Goal: Find contact information: Find contact information

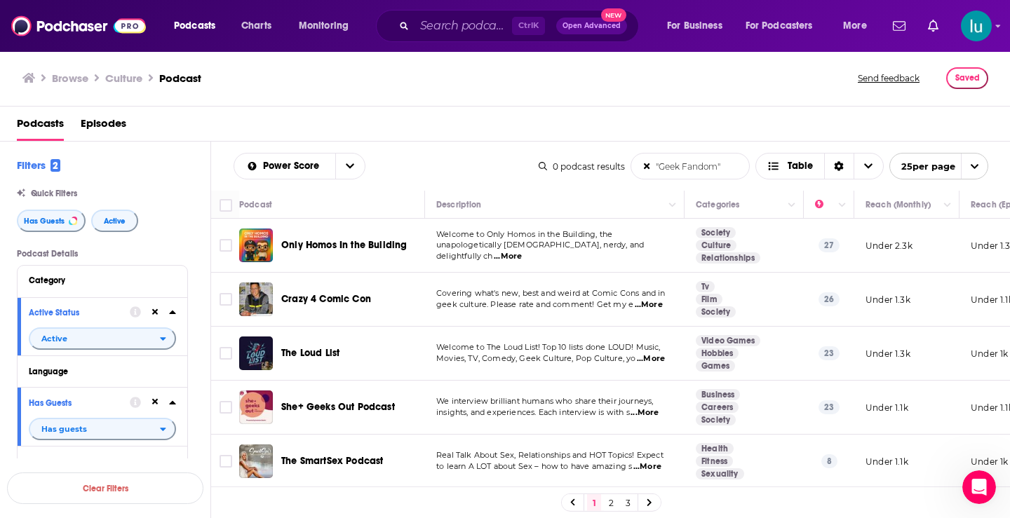
click at [655, 472] on span "...More" at bounding box center [647, 466] width 28 height 11
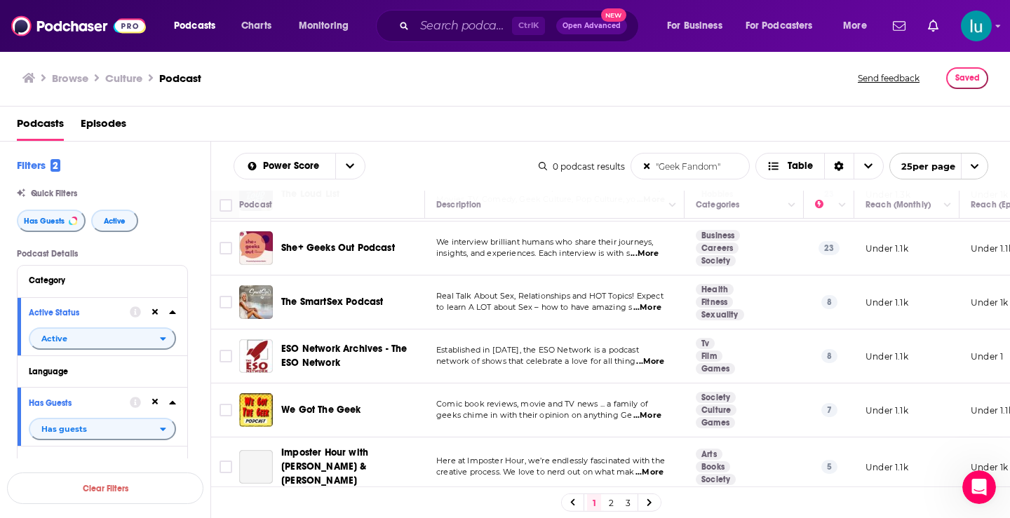
scroll to position [210, 0]
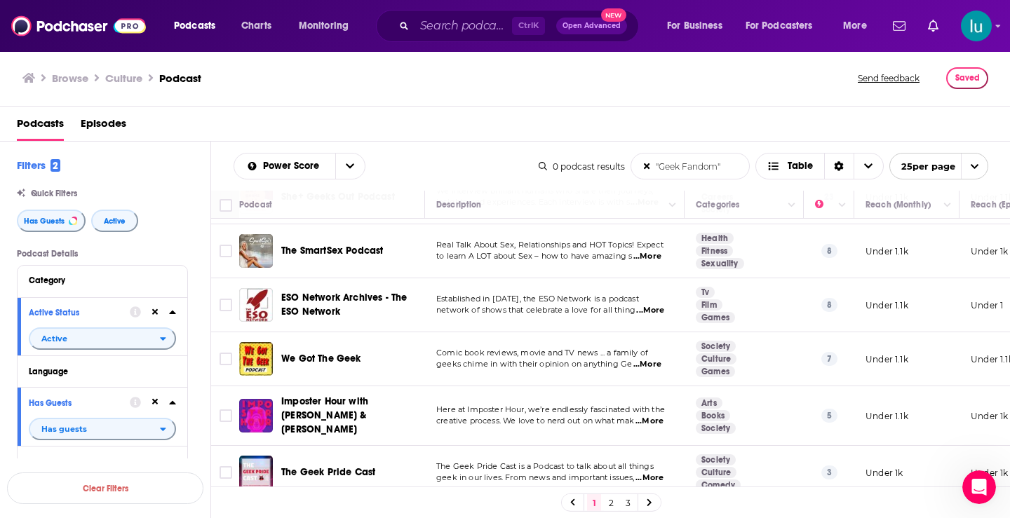
click at [653, 369] on span "...More" at bounding box center [647, 364] width 28 height 11
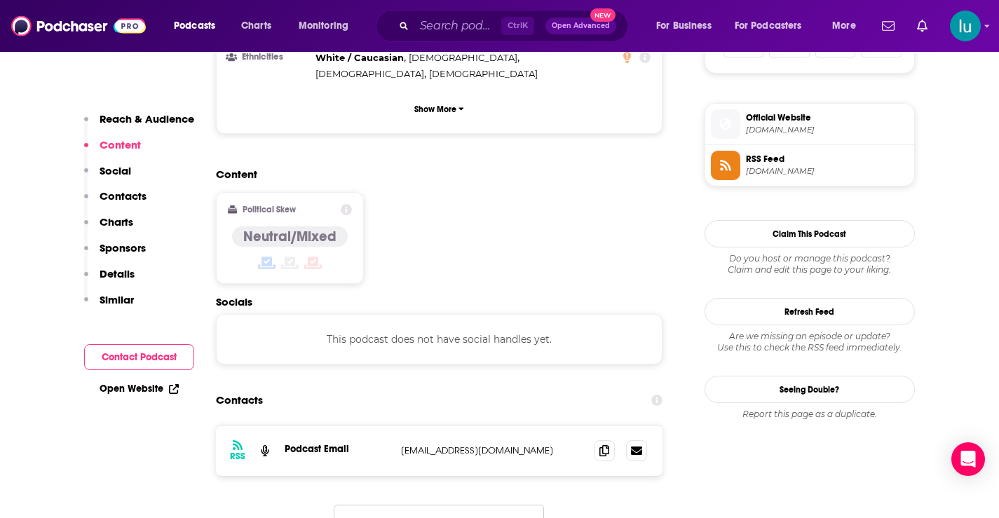
scroll to position [1005, 0]
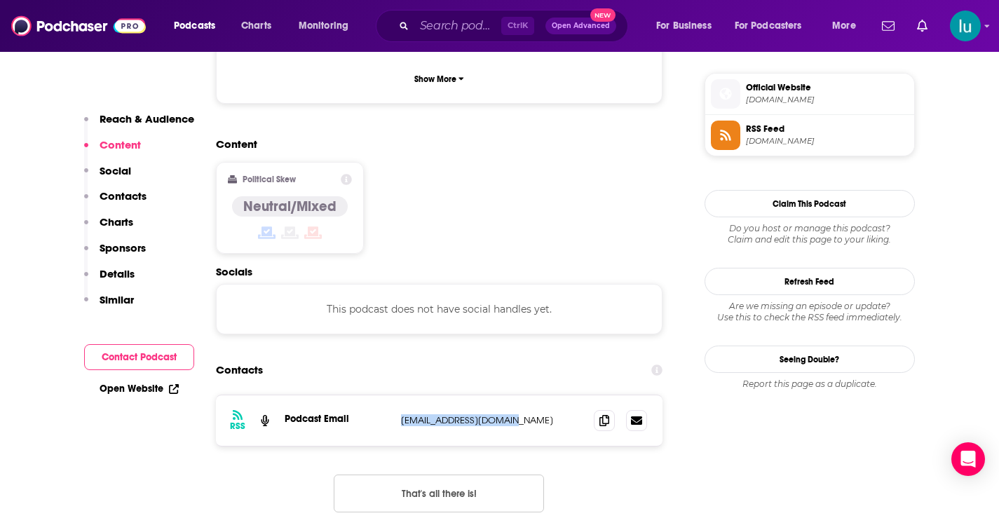
drag, startPoint x: 523, startPoint y: 365, endPoint x: 416, endPoint y: 372, distance: 106.8
click at [392, 395] on div "RSS Podcast Email [EMAIL_ADDRESS][DOMAIN_NAME] [EMAIL_ADDRESS][DOMAIN_NAME]" at bounding box center [439, 420] width 447 height 50
copy div "[EMAIL_ADDRESS][DOMAIN_NAME]"
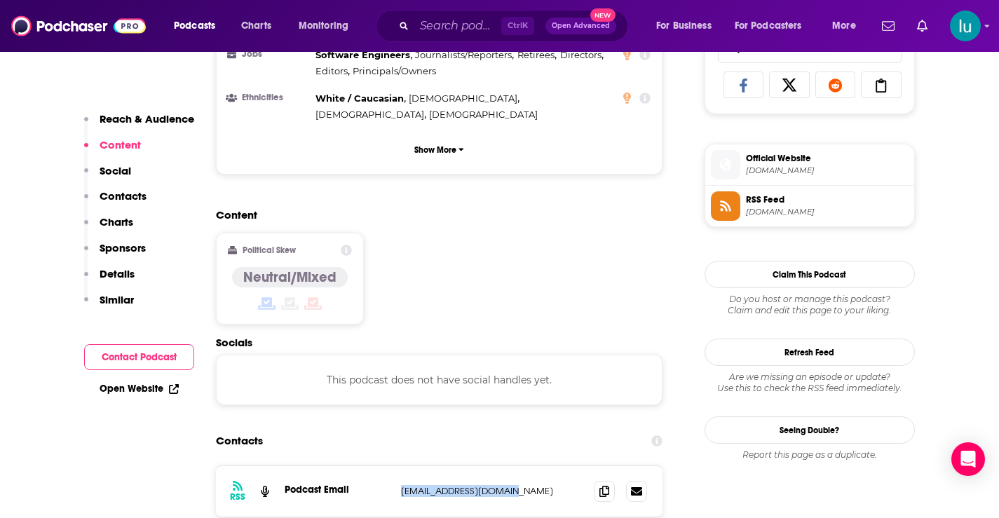
scroll to position [995, 0]
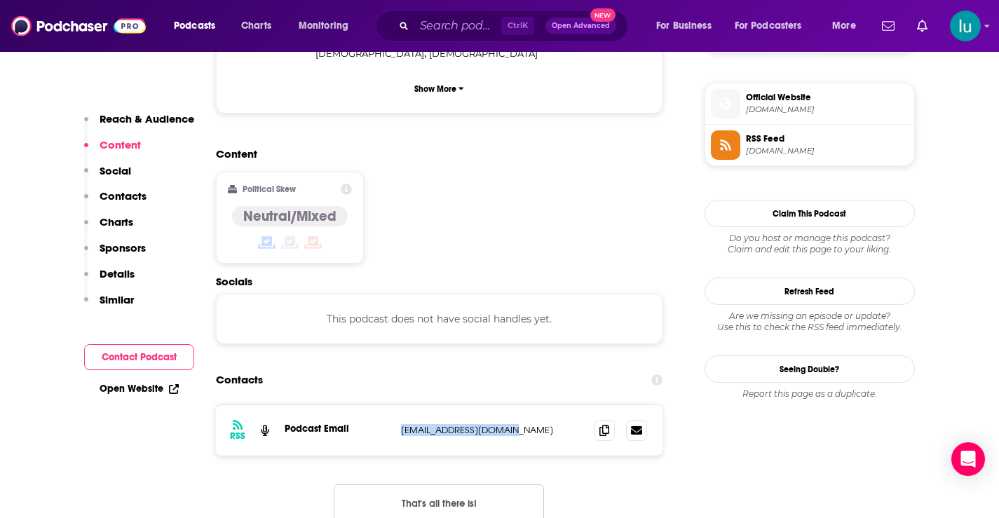
copy div "[EMAIL_ADDRESS][DOMAIN_NAME]"
